Goal: Contribute content

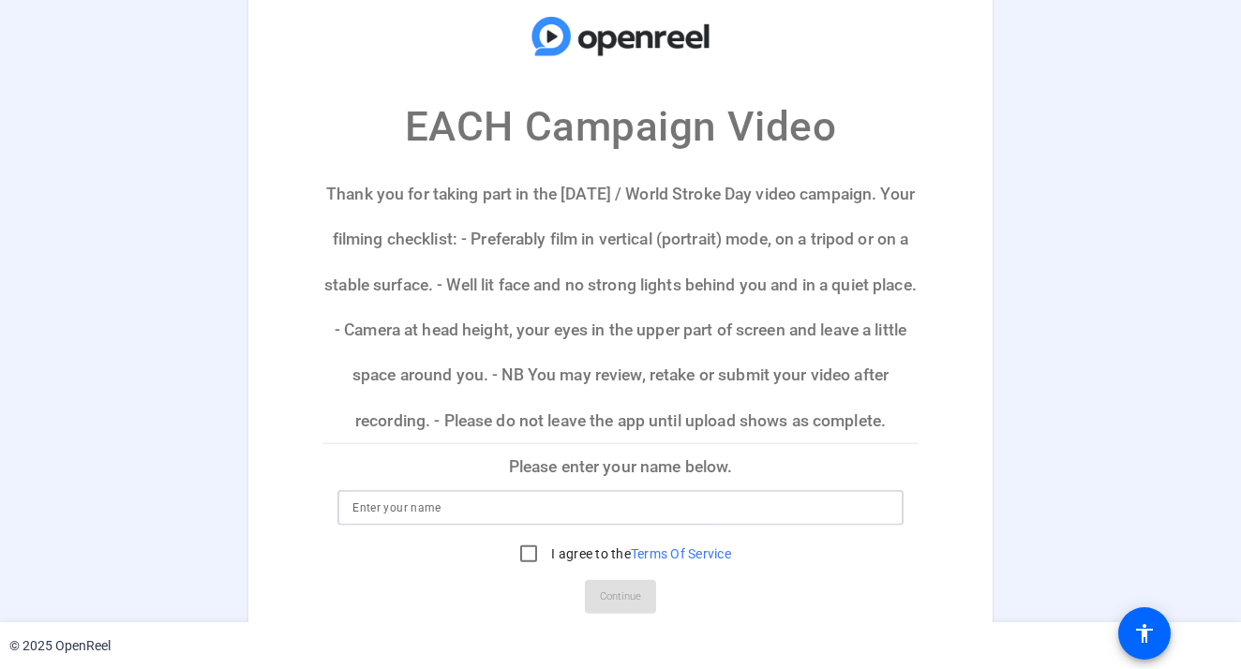
click at [352, 515] on input at bounding box center [620, 507] width 536 height 22
type input "[PERSON_NAME] - ESO"
click at [532, 553] on input "I agree to the Terms Of Service" at bounding box center [528, 552] width 37 height 37
checkbox input "true"
click at [627, 597] on span "Continue" at bounding box center [620, 596] width 41 height 28
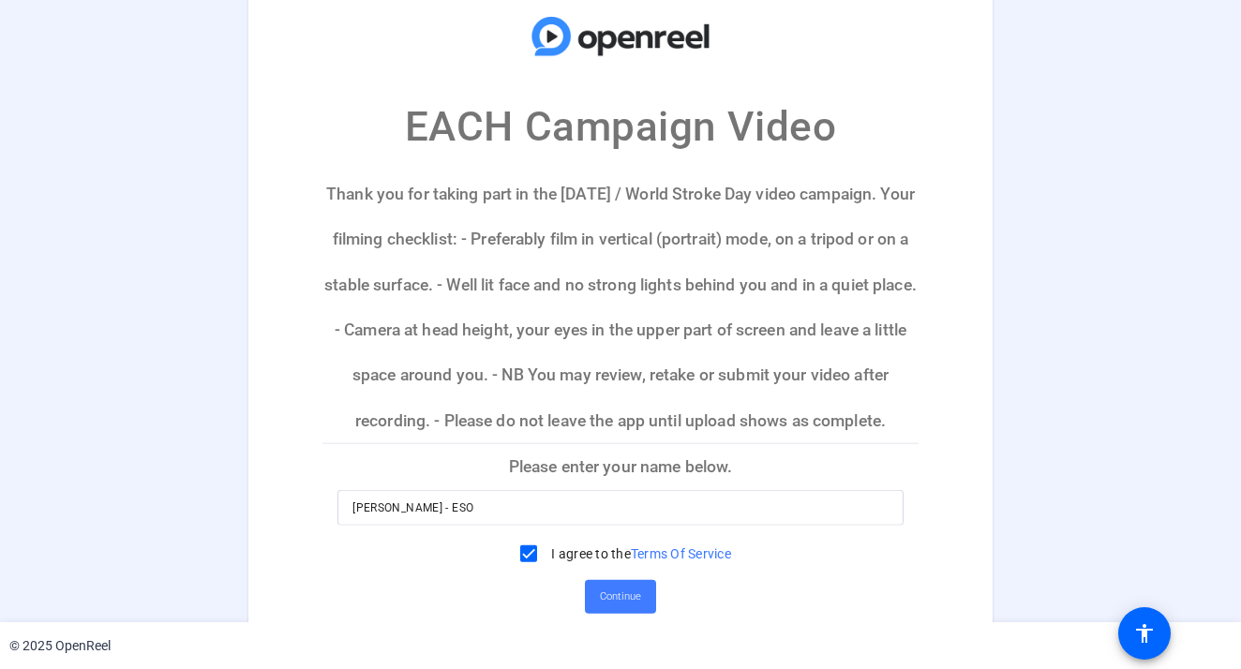
click at [627, 597] on span "Continue" at bounding box center [620, 596] width 41 height 28
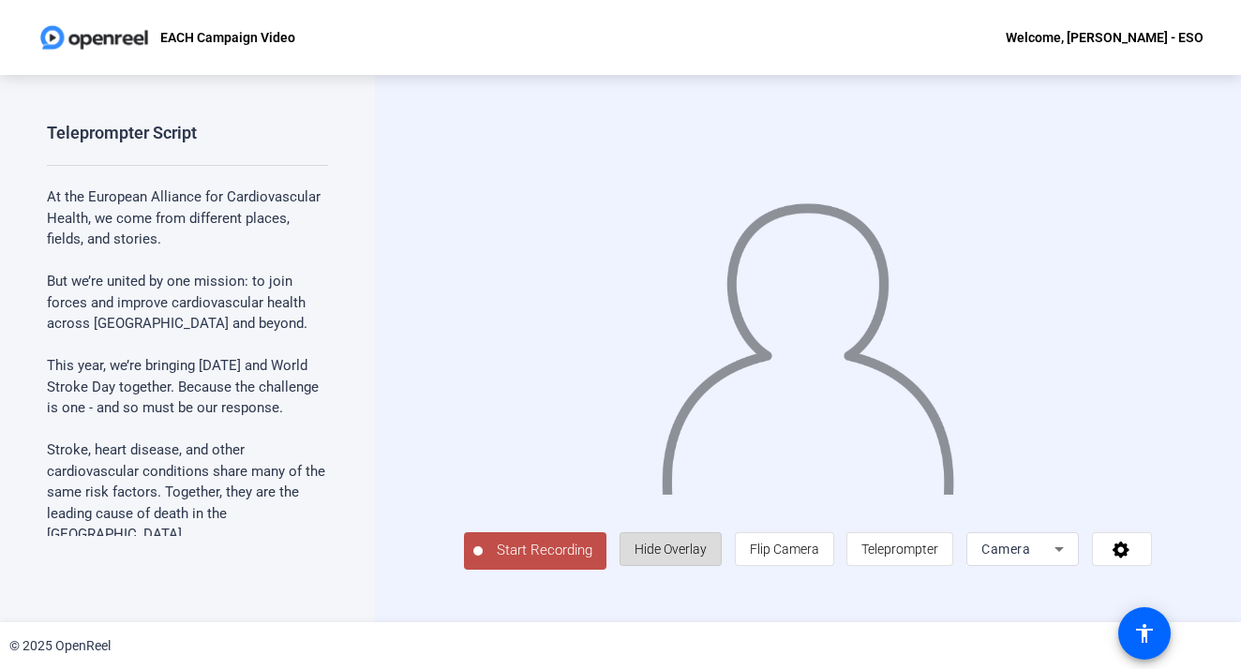
click at [678, 545] on span "Hide Overlay" at bounding box center [670, 549] width 72 height 36
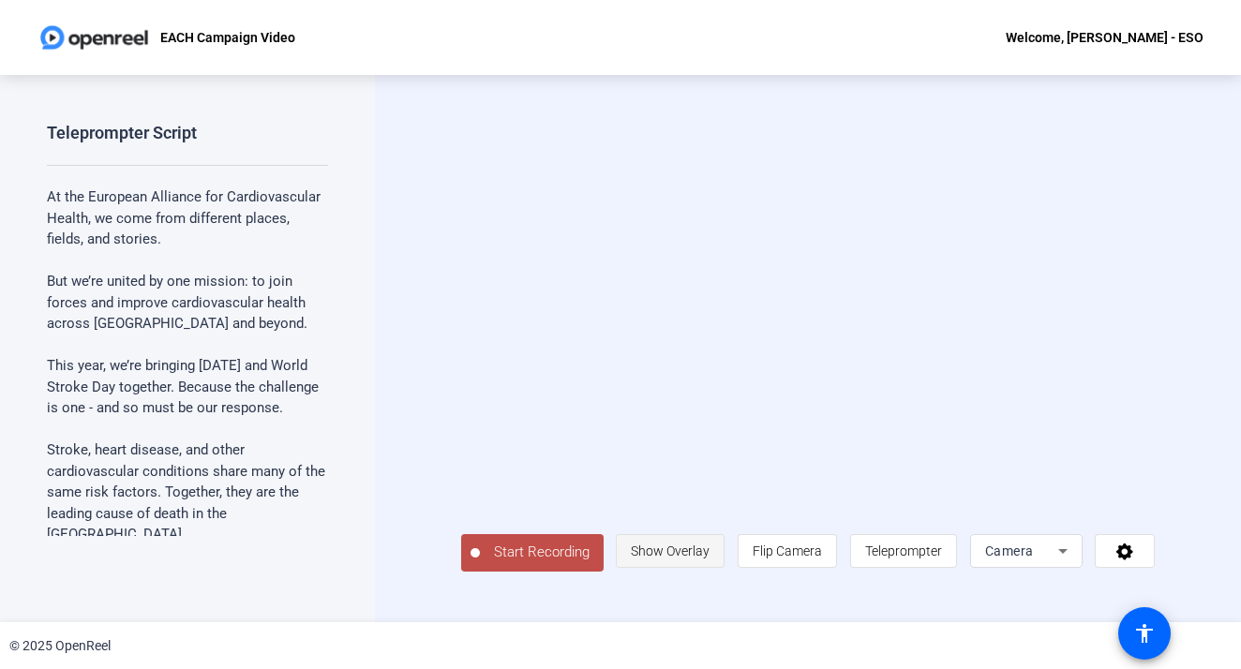
click at [687, 559] on span "Show Overlay" at bounding box center [670, 551] width 79 height 15
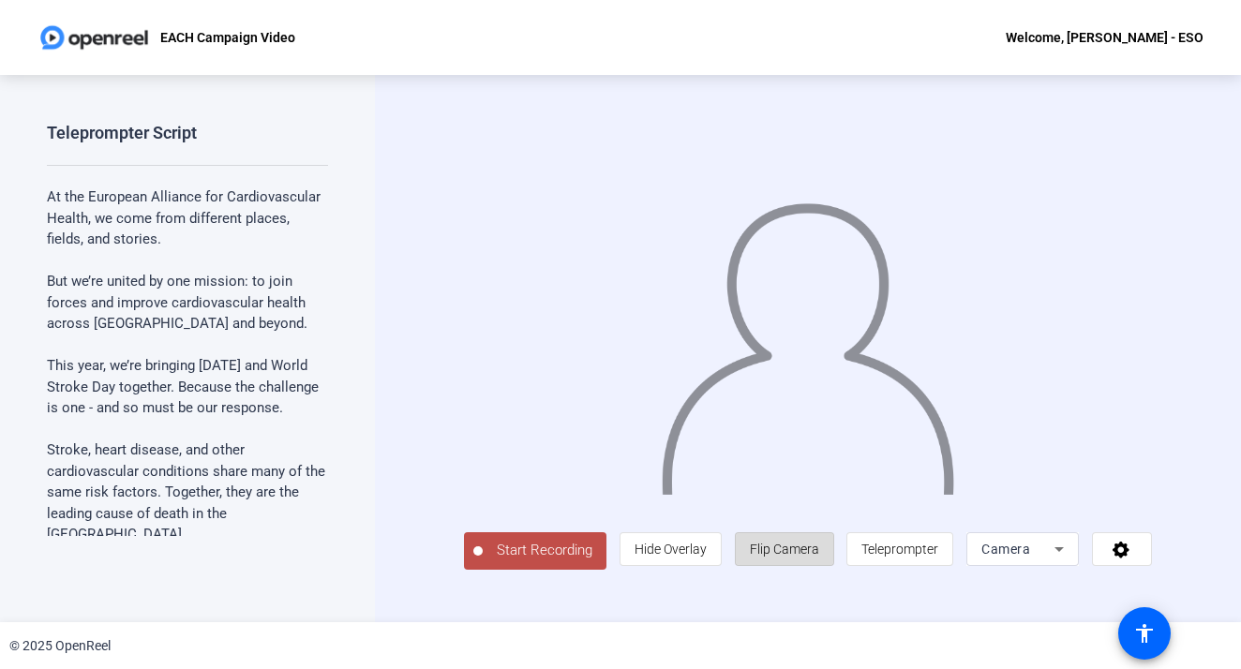
click at [805, 557] on span "Flip Camera" at bounding box center [784, 549] width 69 height 15
click at [927, 557] on span "Teleprompter" at bounding box center [899, 549] width 77 height 15
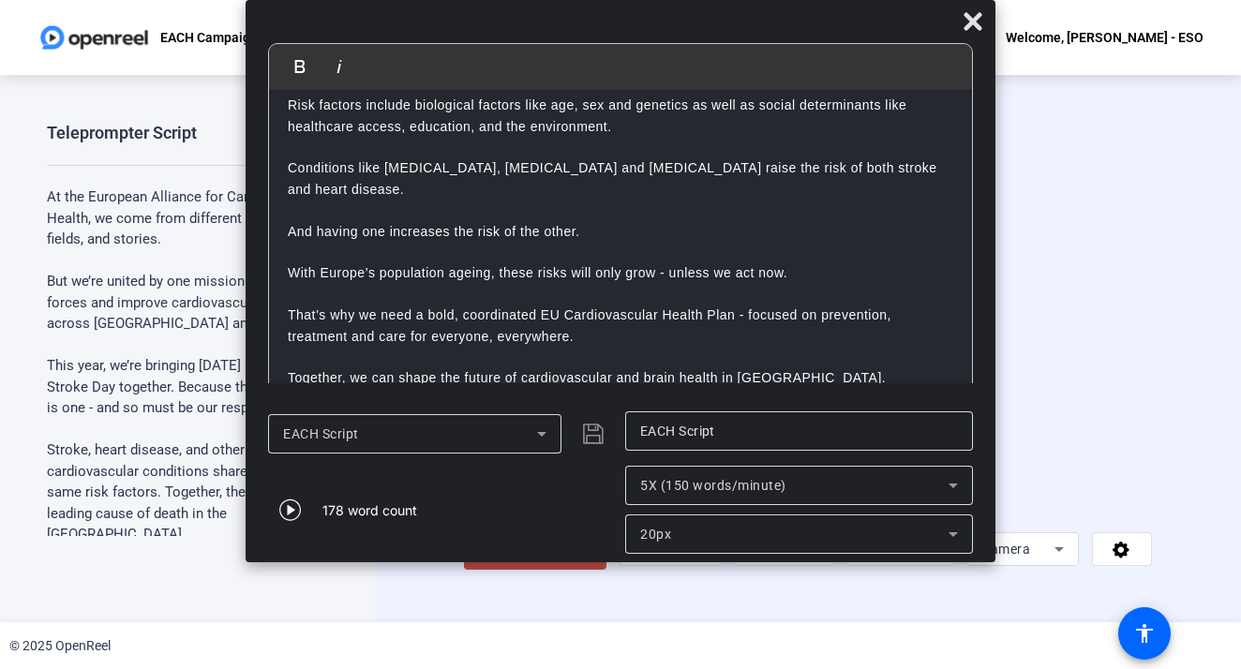
scroll to position [244, 0]
click at [967, 24] on icon at bounding box center [972, 21] width 18 height 18
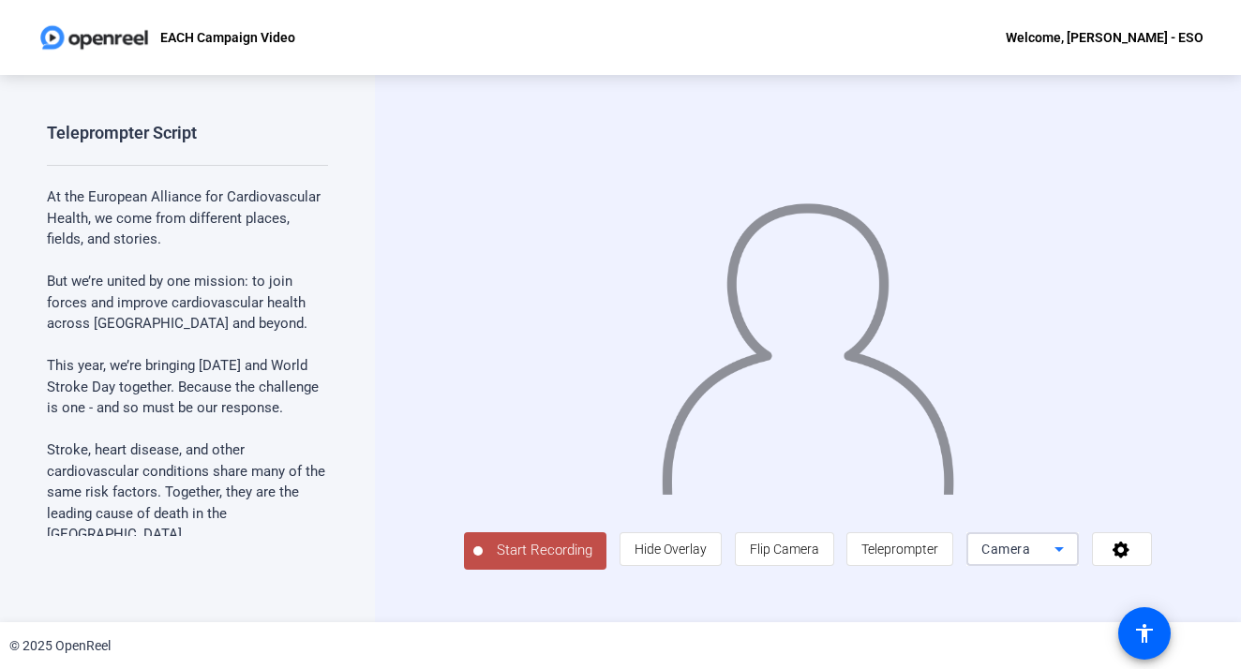
click at [1070, 560] on icon at bounding box center [1059, 549] width 22 height 22
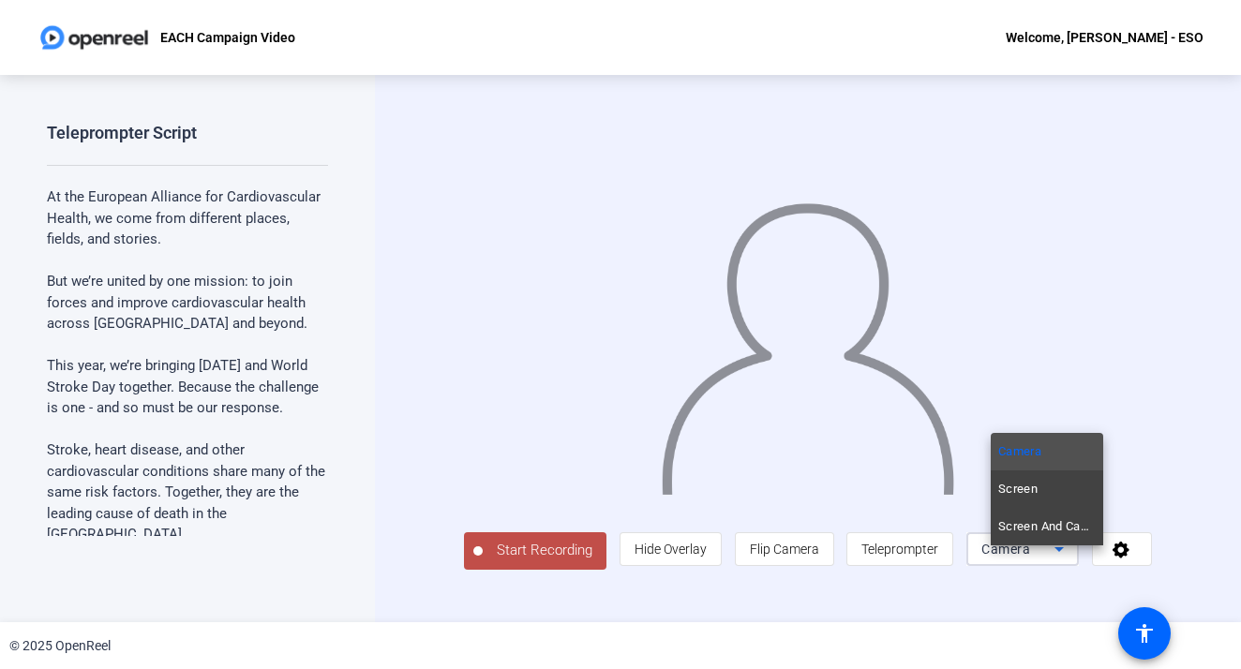
click at [1127, 494] on div at bounding box center [620, 334] width 1241 height 669
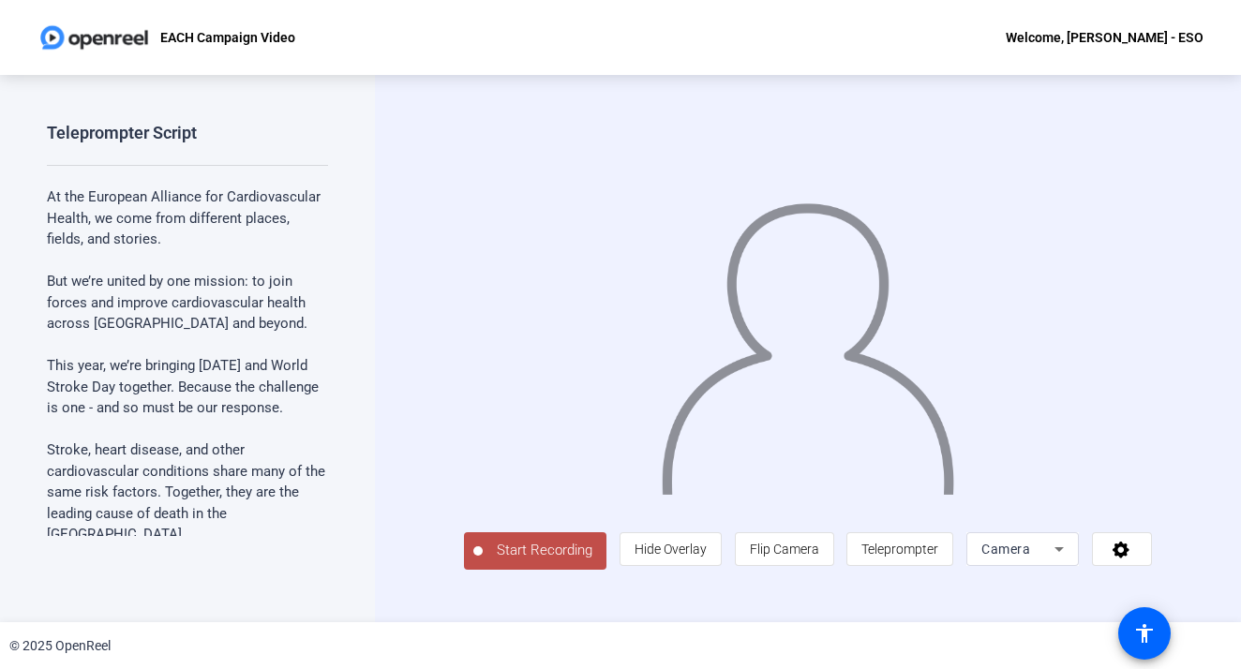
scroll to position [0, 0]
click at [511, 561] on span "Start Recording" at bounding box center [545, 551] width 124 height 22
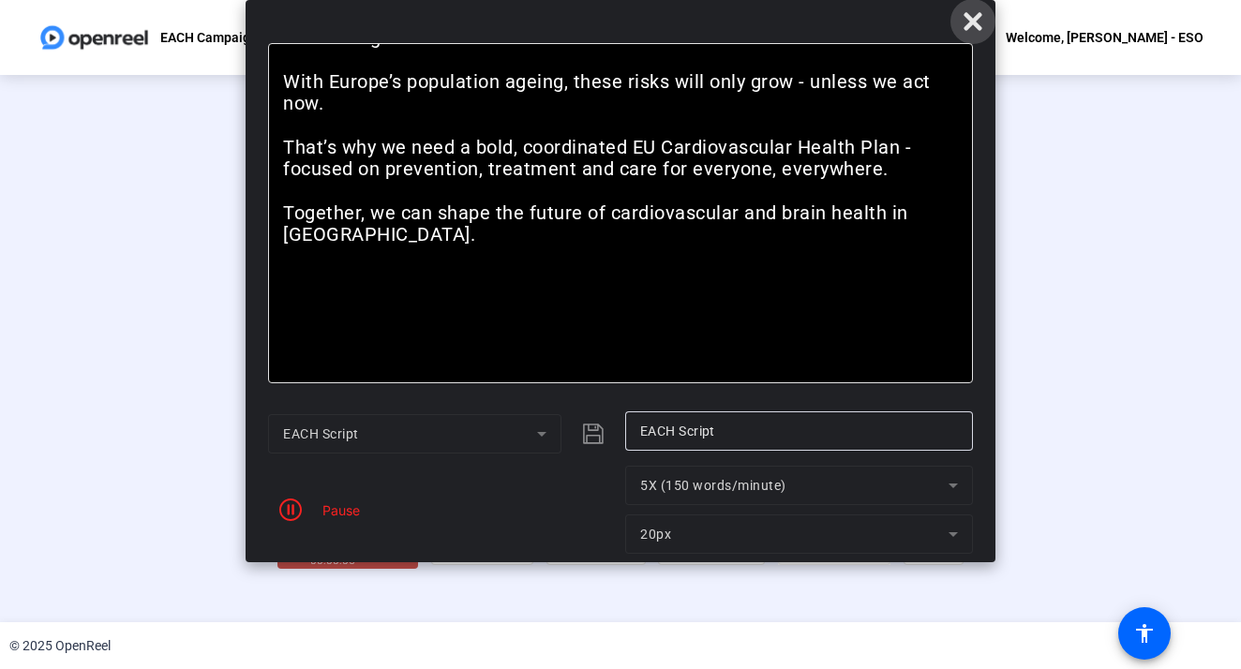
click at [973, 19] on icon at bounding box center [972, 21] width 18 height 18
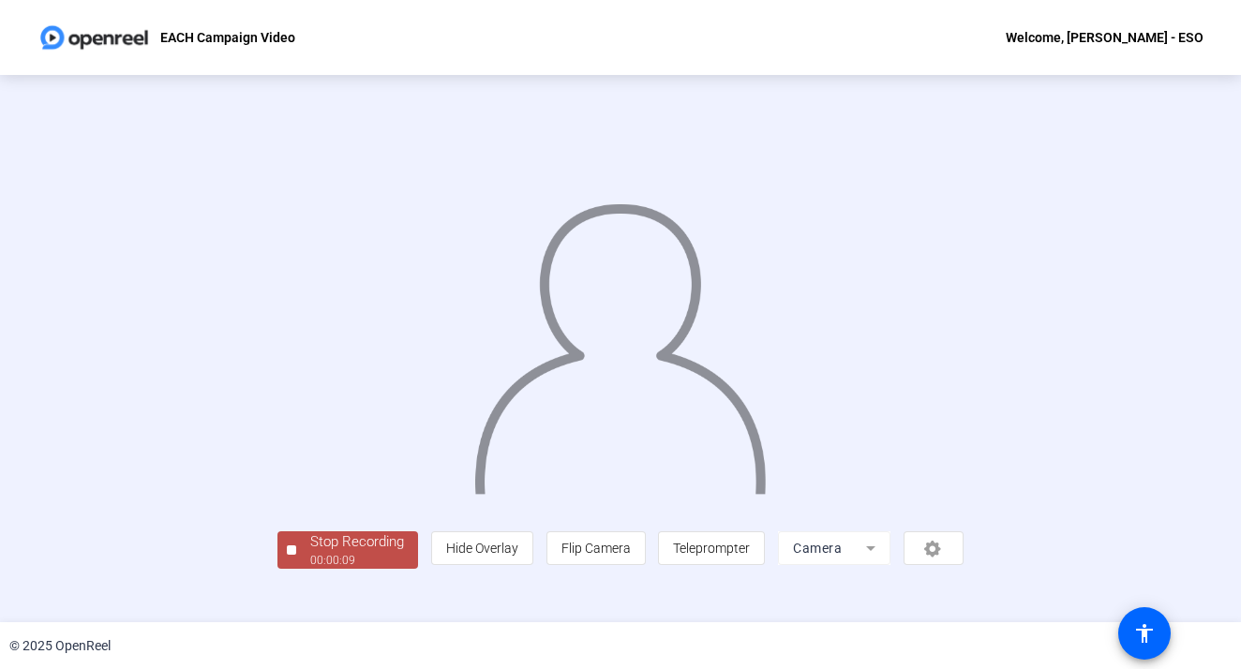
scroll to position [64, 0]
click at [310, 569] on div "00:00:10" at bounding box center [357, 560] width 94 height 17
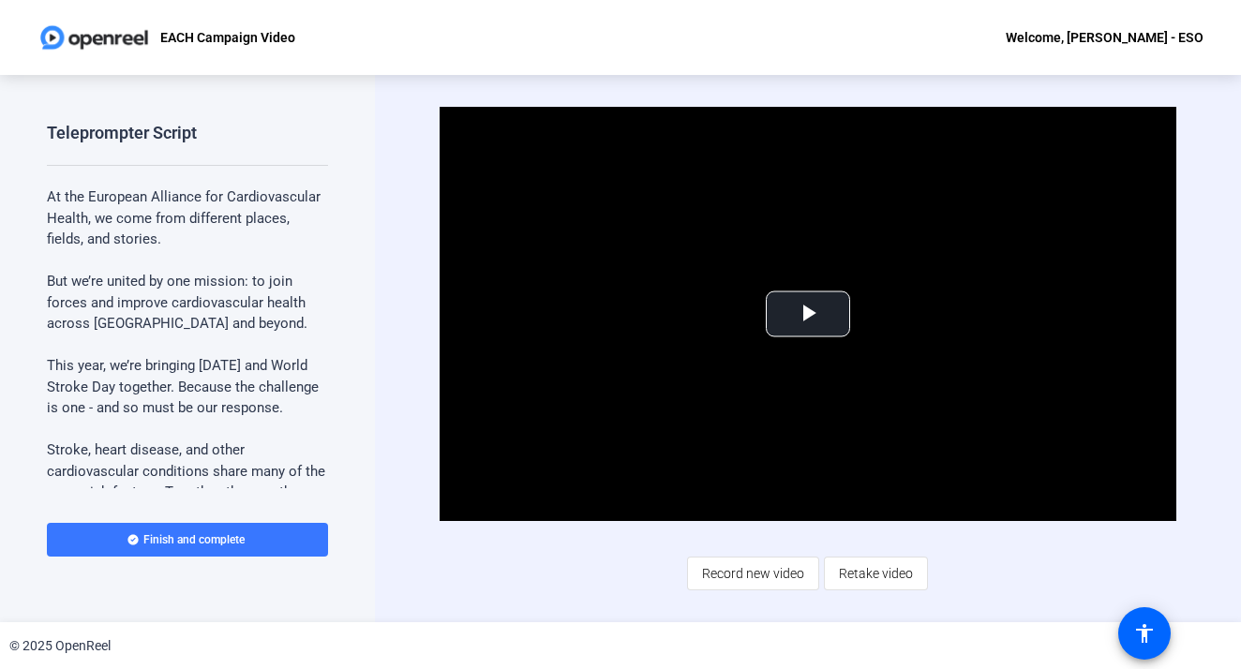
scroll to position [0, 0]
click at [886, 583] on span "Retake video" at bounding box center [876, 574] width 74 height 36
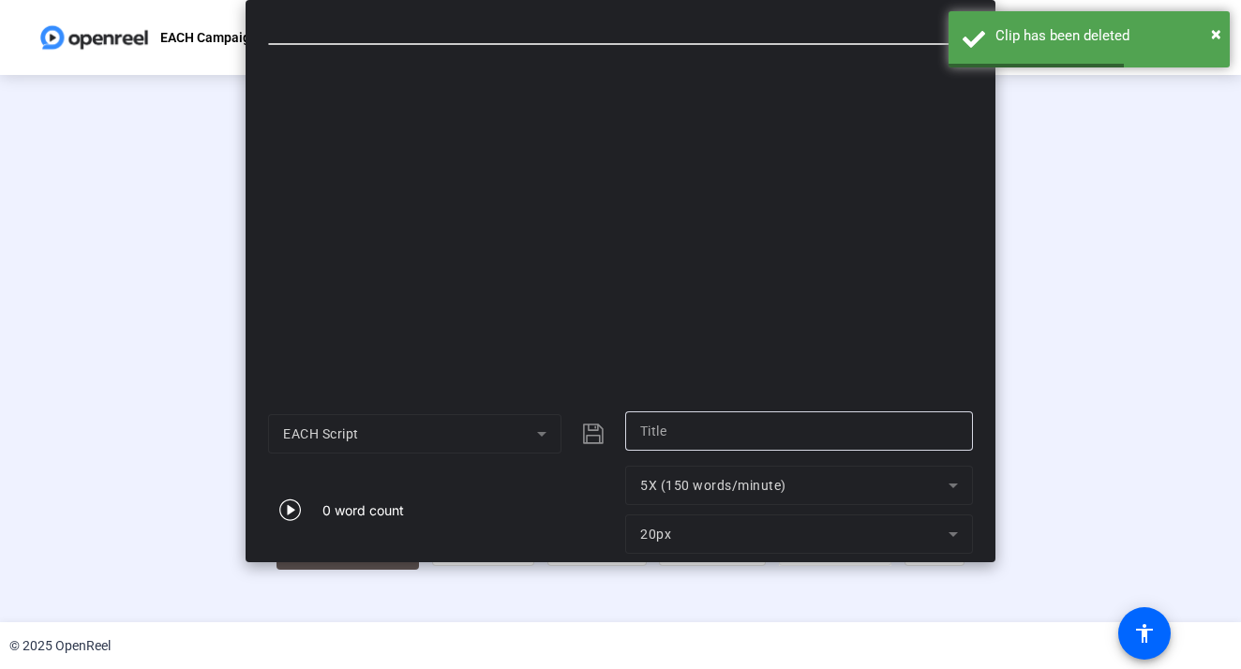
type input "EACH Script"
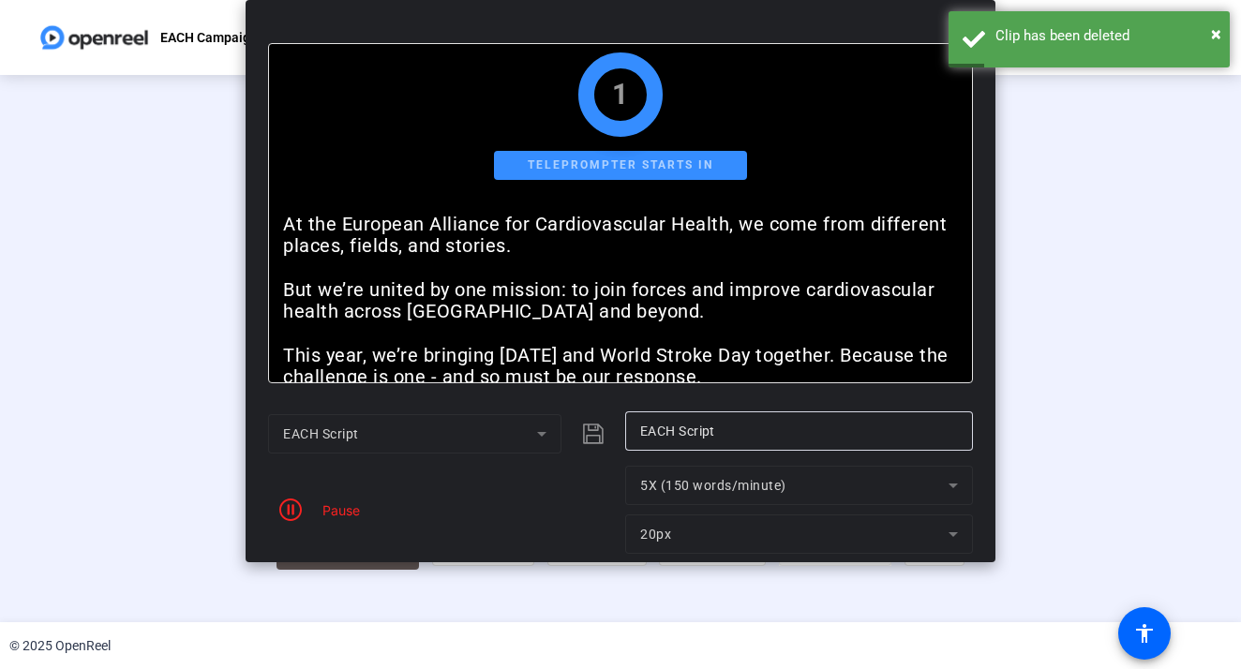
click at [342, 517] on div "Pause" at bounding box center [336, 510] width 47 height 20
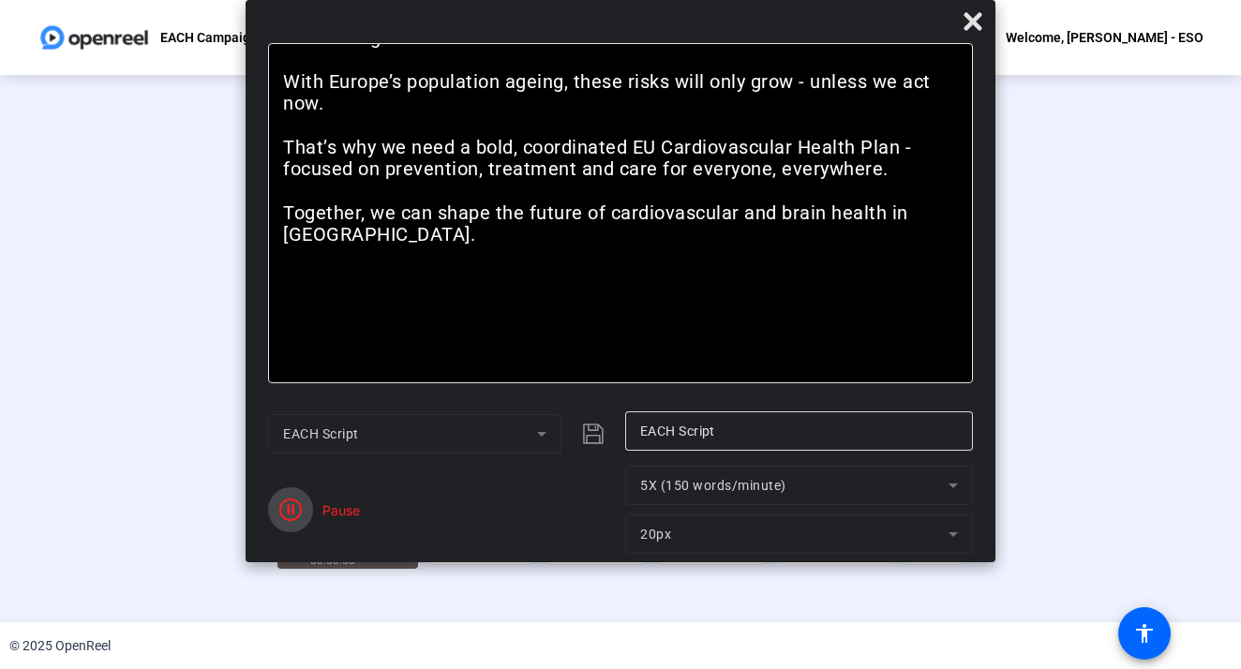
click at [289, 510] on icon "button" at bounding box center [290, 510] width 22 height 22
click at [349, 520] on span "Reset" at bounding box center [357, 520] width 37 height 17
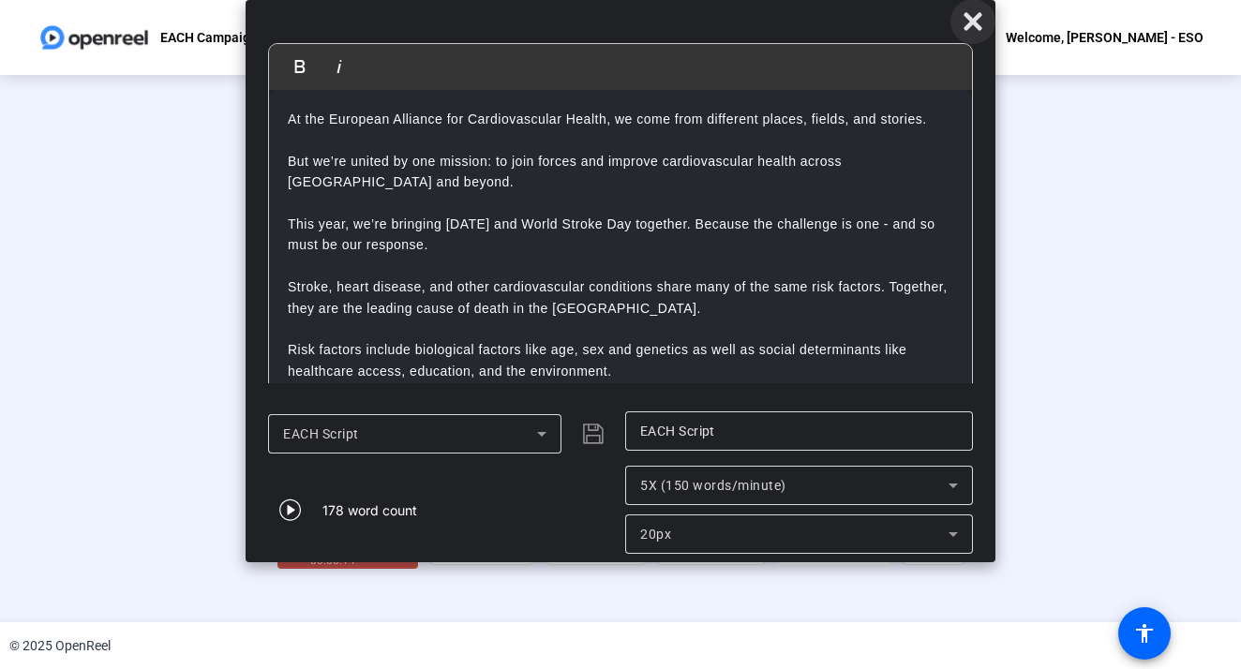
click at [971, 21] on icon at bounding box center [972, 21] width 18 height 18
